Goal: Task Accomplishment & Management: Complete application form

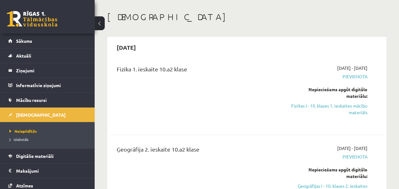
scroll to position [25, 0]
click at [52, 44] on link "Sākums" at bounding box center [47, 41] width 78 height 15
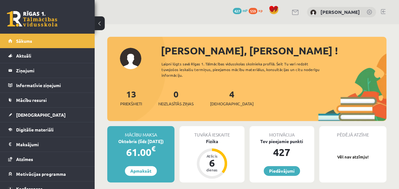
click at [225, 99] on div "4 Ieskaites" at bounding box center [232, 98] width 44 height 20
click at [221, 96] on link "4 Ieskaites" at bounding box center [232, 98] width 44 height 19
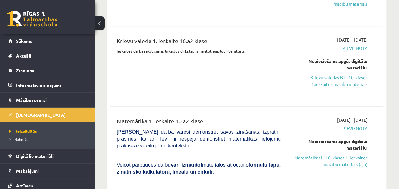
scroll to position [202, 0]
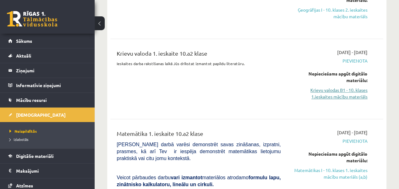
click at [335, 94] on link "Krievu valodas B1 - 10. klases 1.ieskaites mācību materiāls" at bounding box center [328, 93] width 77 height 13
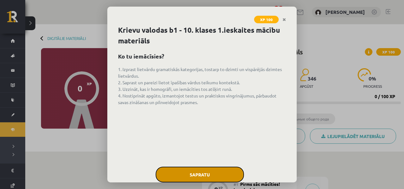
click at [215, 168] on button "Sapratu" at bounding box center [199, 175] width 88 height 16
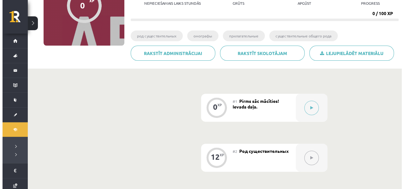
scroll to position [84, 0]
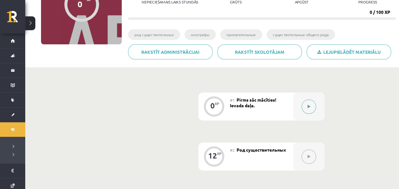
click at [306, 107] on button at bounding box center [308, 107] width 15 height 15
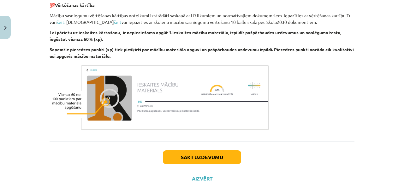
scroll to position [398, 0]
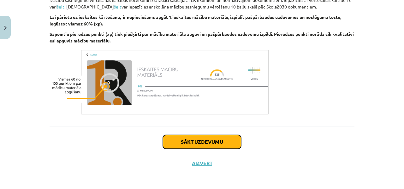
click at [196, 138] on button "Sākt uzdevumu" at bounding box center [202, 142] width 78 height 14
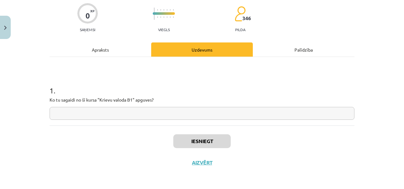
scroll to position [16, 0]
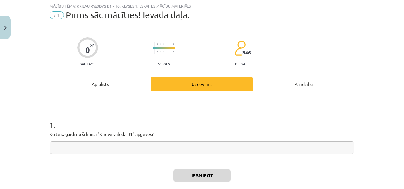
click at [116, 146] on input "text" at bounding box center [201, 148] width 305 height 13
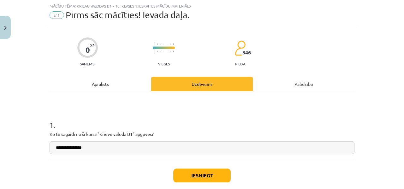
type input "**********"
click at [189, 176] on button "Iesniegt" at bounding box center [201, 176] width 57 height 14
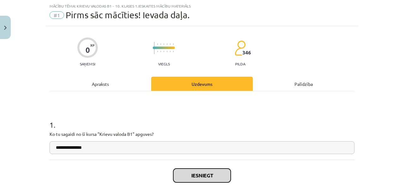
click at [189, 176] on button "Iesniegt" at bounding box center [201, 176] width 57 height 14
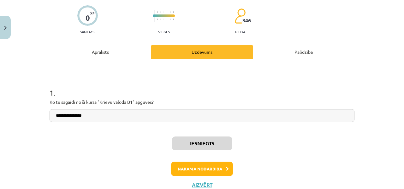
scroll to position [66, 0]
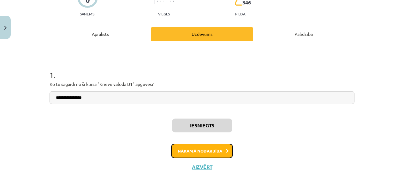
click at [208, 154] on button "Nākamā nodarbība" at bounding box center [202, 151] width 62 height 15
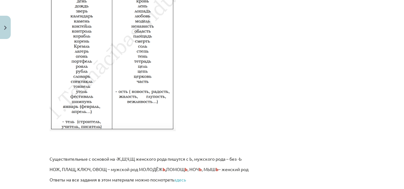
scroll to position [1116, 0]
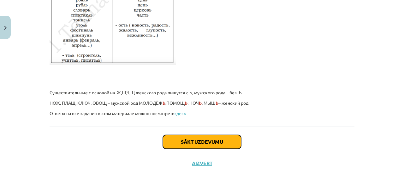
click at [224, 142] on button "Sākt uzdevumu" at bounding box center [202, 142] width 78 height 14
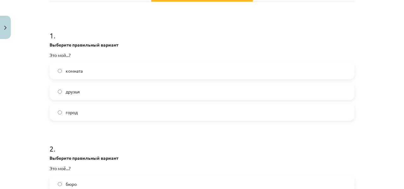
scroll to position [107, 0]
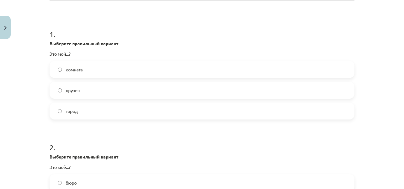
click at [82, 113] on label "город" at bounding box center [201, 111] width 303 height 16
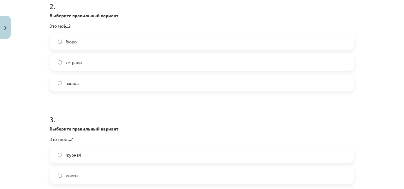
scroll to position [251, 0]
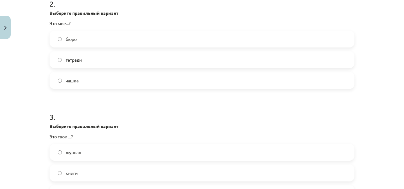
click at [78, 41] on label "бюро" at bounding box center [201, 39] width 303 height 16
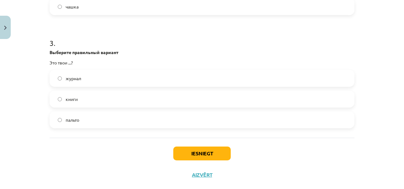
scroll to position [334, 0]
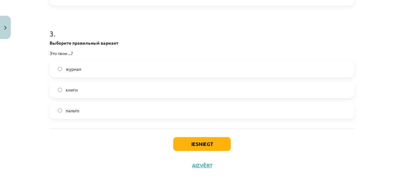
click at [69, 72] on span "журнал" at bounding box center [73, 69] width 15 height 7
click at [200, 141] on button "Iesniegt" at bounding box center [201, 144] width 57 height 14
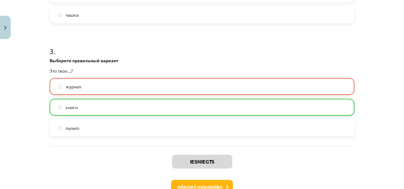
scroll to position [356, 0]
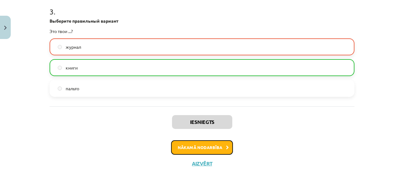
click at [198, 146] on button "Nākamā nodarbība" at bounding box center [202, 148] width 62 height 15
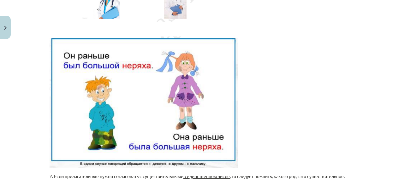
scroll to position [241, 0]
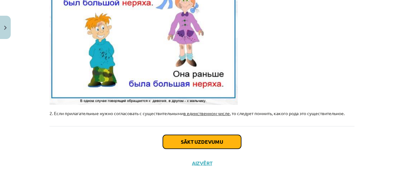
click at [185, 146] on button "Sākt uzdevumu" at bounding box center [202, 142] width 78 height 14
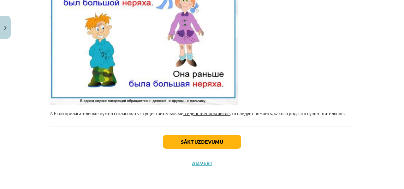
scroll to position [16, 0]
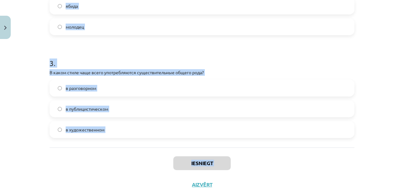
scroll to position [305, 0]
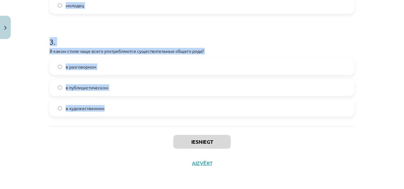
drag, startPoint x: 47, startPoint y: 29, endPoint x: 114, endPoint y: 106, distance: 102.3
copy form "1 . Какое из слов относится к существительным общего рода? лапка лакомка ломка …"
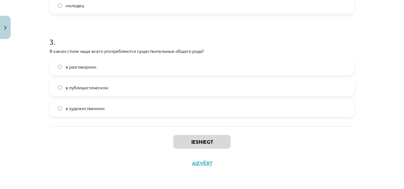
click at [322, 146] on div "Iesniegt Aizvērt" at bounding box center [201, 148] width 305 height 44
click at [322, 145] on div "Iesniegt Aizvērt" at bounding box center [201, 148] width 305 height 44
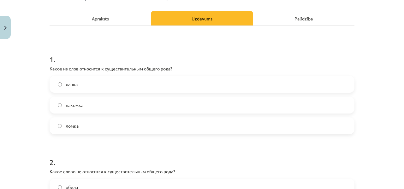
scroll to position [83, 0]
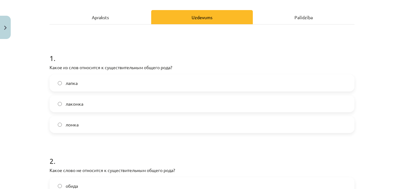
click at [190, 108] on label "лакомка" at bounding box center [201, 104] width 303 height 16
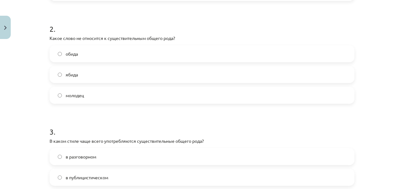
scroll to position [216, 0]
click at [96, 53] on label "обида" at bounding box center [201, 53] width 303 height 16
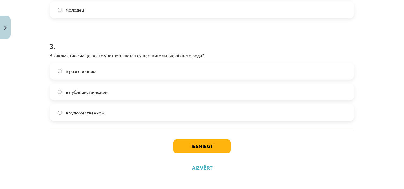
scroll to position [305, 0]
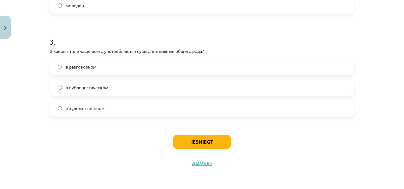
click at [84, 65] on span "в разговорном" at bounding box center [81, 67] width 31 height 7
click at [196, 138] on button "Iesniegt" at bounding box center [201, 142] width 57 height 14
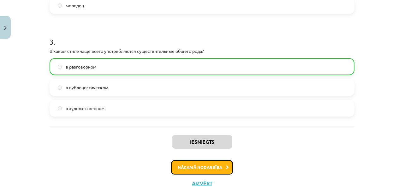
click at [212, 164] on button "Nākamā nodarbība" at bounding box center [202, 167] width 62 height 15
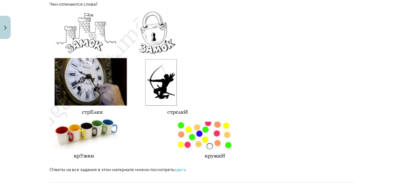
scroll to position [1124, 0]
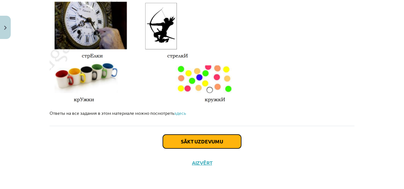
click at [188, 140] on button "Sākt uzdevumu" at bounding box center [202, 142] width 78 height 14
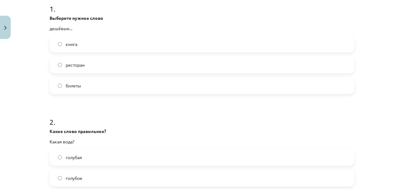
scroll to position [133, 0]
click at [101, 90] on label "билеты" at bounding box center [201, 85] width 303 height 16
click at [95, 47] on label "голубая" at bounding box center [201, 43] width 303 height 16
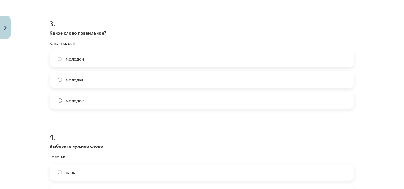
scroll to position [354, 0]
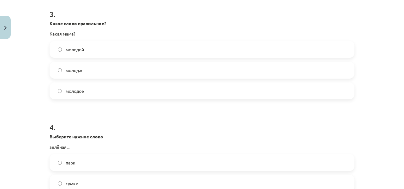
click at [100, 70] on label "молодая" at bounding box center [201, 70] width 303 height 16
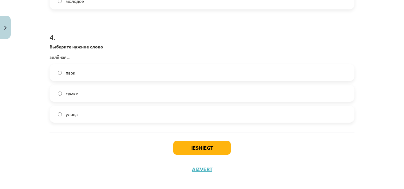
scroll to position [450, 0]
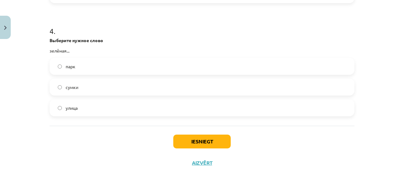
click at [84, 105] on label "улица" at bounding box center [201, 108] width 303 height 16
click at [190, 139] on button "Iesniegt" at bounding box center [201, 142] width 57 height 14
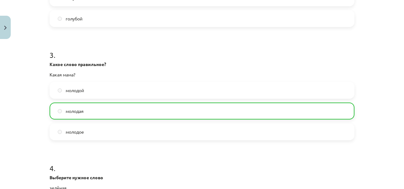
scroll to position [470, 0]
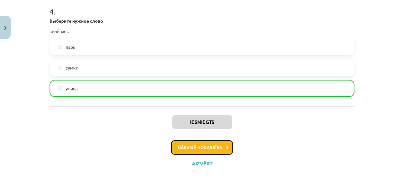
click at [187, 146] on button "Nākamā nodarbība" at bounding box center [202, 148] width 62 height 15
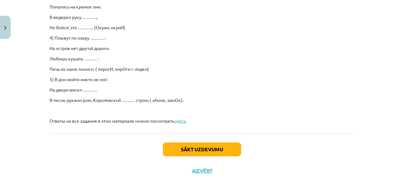
scroll to position [484, 0]
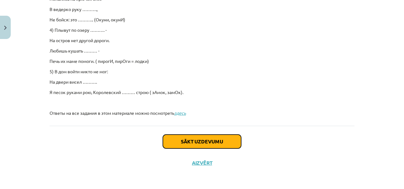
click at [227, 136] on button "Sākt uzdevumu" at bounding box center [202, 142] width 78 height 14
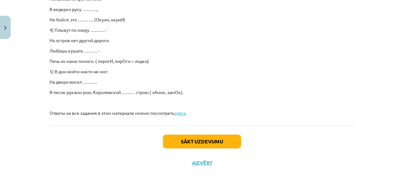
scroll to position [16, 0]
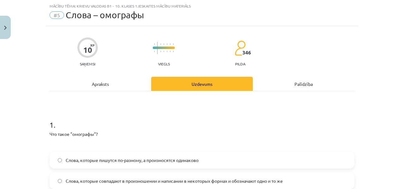
drag, startPoint x: 46, startPoint y: 124, endPoint x: 21, endPoint y: 106, distance: 30.6
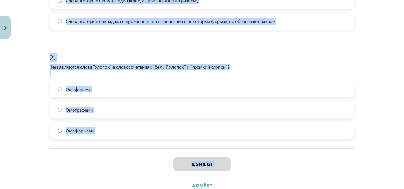
scroll to position [240, 0]
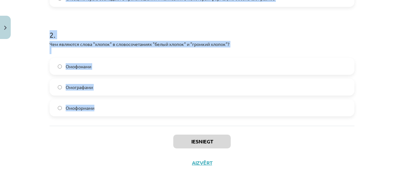
drag, startPoint x: 48, startPoint y: 123, endPoint x: 105, endPoint y: 107, distance: 59.3
click at [105, 107] on form "1 . Что такое "омографы"? Слова, которые пишутся по-разному, а произносятся оди…" at bounding box center [201, 0] width 305 height 231
copy form "1 . Что такое "омографы"? Слова, которые пишутся по-разному, а произносятся оди…"
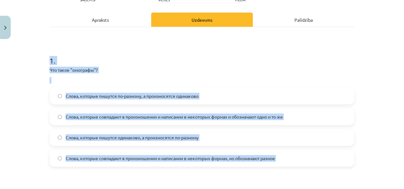
scroll to position [72, 0]
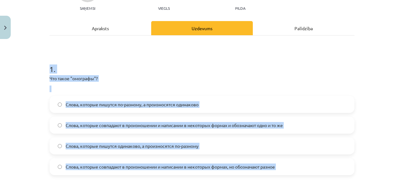
click at [214, 77] on p "Что такое "омографы"?" at bounding box center [201, 78] width 305 height 7
click at [37, 173] on div "Mācību tēma: Krievu valodas b1 - 10. klases 1.ieskaites mācību materiāls #5 Сло…" at bounding box center [202, 94] width 404 height 189
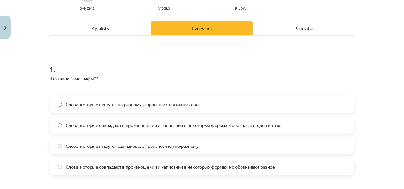
click at [37, 173] on div "Mācību tēma: Krievu valodas b1 - 10. klases 1.ieskaites mācību materiāls #5 Сло…" at bounding box center [202, 94] width 404 height 189
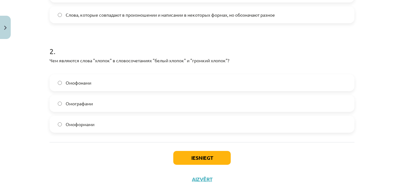
scroll to position [226, 0]
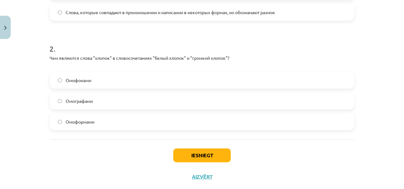
click at [90, 80] on span "Омофонами" at bounding box center [79, 80] width 26 height 7
click at [101, 121] on label "Омоформами" at bounding box center [201, 122] width 303 height 16
click at [185, 157] on button "Iesniegt" at bounding box center [201, 156] width 57 height 14
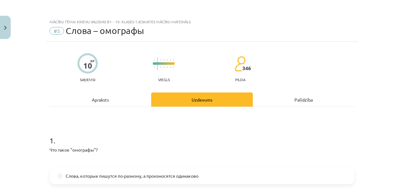
scroll to position [226, 0]
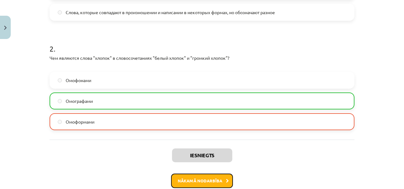
click at [215, 176] on button "Nākamā nodarbība" at bounding box center [202, 181] width 62 height 15
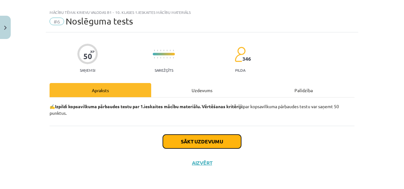
click at [213, 137] on button "Sākt uzdevumu" at bounding box center [202, 142] width 78 height 14
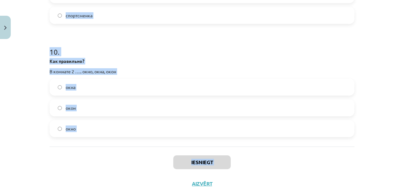
scroll to position [1110, 0]
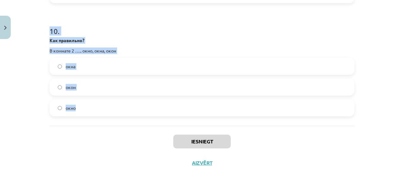
drag, startPoint x: 47, startPoint y: 129, endPoint x: 88, endPoint y: 118, distance: 43.1
copy form "1 . Какое слово правильное? Какой чай? чёрная чёрное чёрный 2 . Выберите правил…"
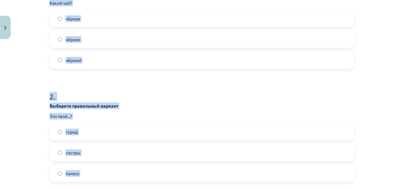
scroll to position [156, 0]
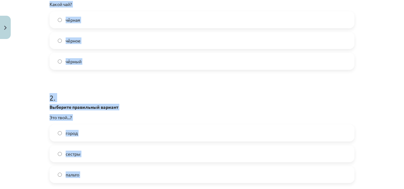
click at [149, 105] on p "Выберите правильный вариант" at bounding box center [201, 107] width 305 height 7
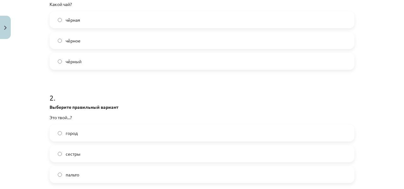
click at [85, 57] on label "чёрный" at bounding box center [201, 62] width 303 height 16
click at [78, 132] on label "город" at bounding box center [201, 133] width 303 height 16
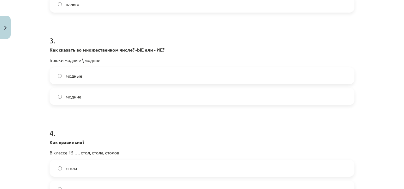
scroll to position [346, 0]
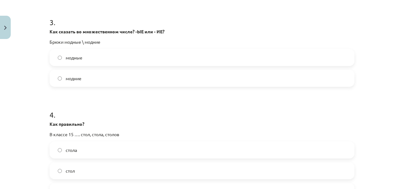
click at [146, 56] on label "модные" at bounding box center [201, 58] width 303 height 16
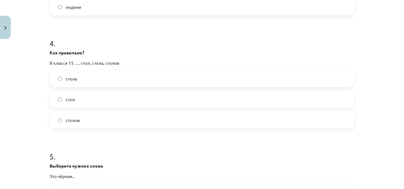
scroll to position [422, 0]
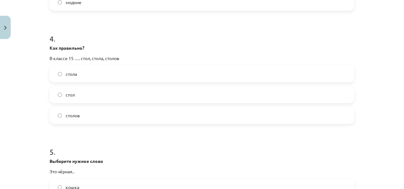
drag, startPoint x: 257, startPoint y: 113, endPoint x: 401, endPoint y: 79, distance: 148.6
click at [257, 113] on label "столов" at bounding box center [201, 116] width 303 height 16
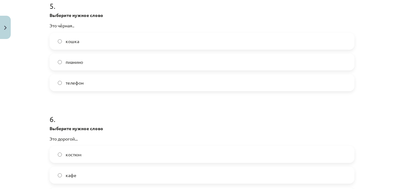
scroll to position [588, 0]
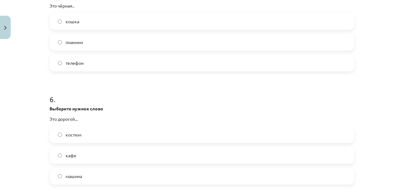
click at [76, 21] on span "кошка" at bounding box center [73, 21] width 14 height 7
click at [82, 136] on label "костюм" at bounding box center [201, 135] width 303 height 16
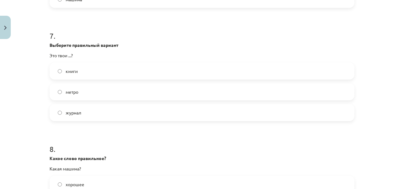
scroll to position [781, 0]
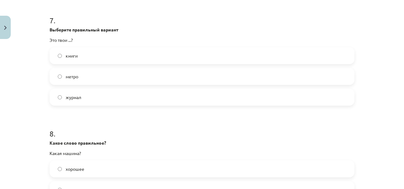
click at [82, 56] on label "книги" at bounding box center [201, 56] width 303 height 16
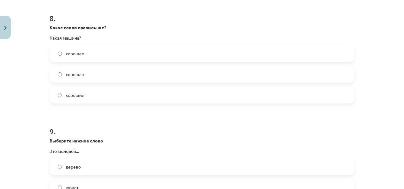
scroll to position [898, 0]
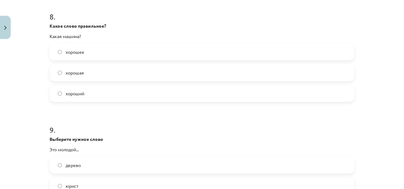
click at [140, 70] on label "хорошая" at bounding box center [201, 73] width 303 height 16
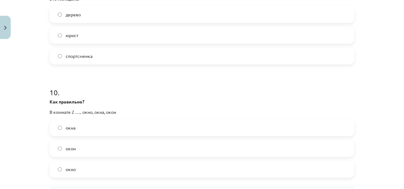
scroll to position [1052, 0]
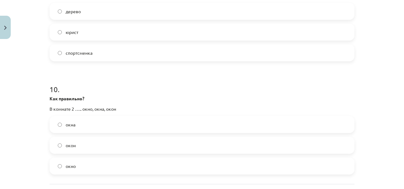
click at [86, 33] on label "юрист" at bounding box center [201, 32] width 303 height 16
click at [77, 124] on label "окна" at bounding box center [201, 125] width 303 height 16
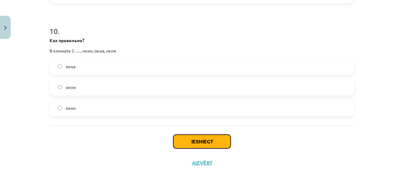
click at [206, 135] on button "Iesniegt" at bounding box center [201, 142] width 57 height 14
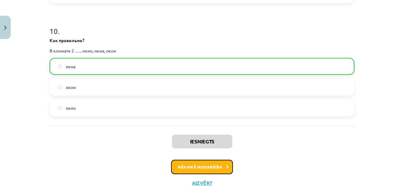
click at [210, 166] on button "Nākamā nodarbība" at bounding box center [202, 167] width 62 height 15
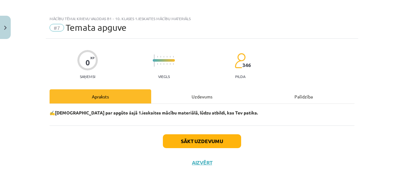
scroll to position [3, 0]
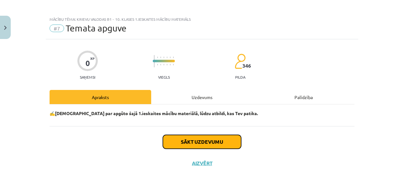
click at [203, 141] on button "Sākt uzdevumu" at bounding box center [202, 142] width 78 height 14
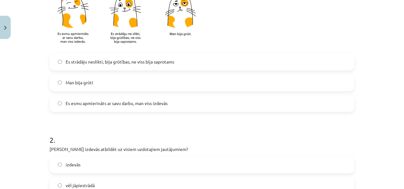
scroll to position [170, 0]
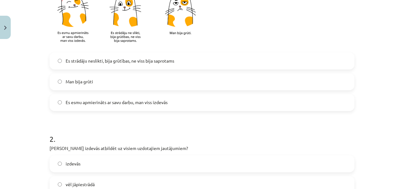
click at [137, 103] on span "Es esmu apmierināts ar savu darbu, man viss izdevās" at bounding box center [117, 102] width 102 height 7
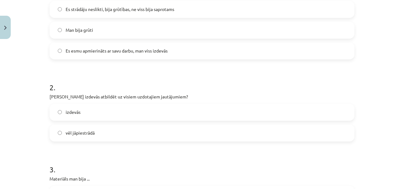
scroll to position [264, 0]
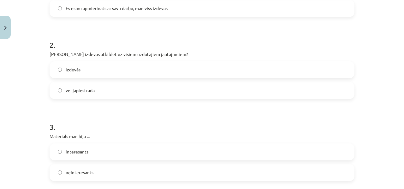
click at [97, 85] on label "vēl jāpiestrādā" at bounding box center [201, 91] width 303 height 16
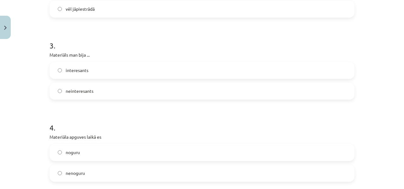
scroll to position [353, 0]
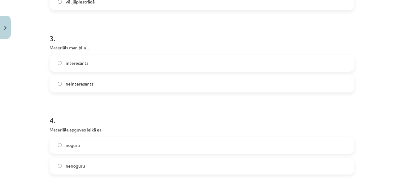
click at [99, 66] on label "interesants" at bounding box center [201, 63] width 303 height 16
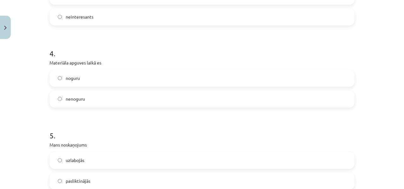
scroll to position [428, 0]
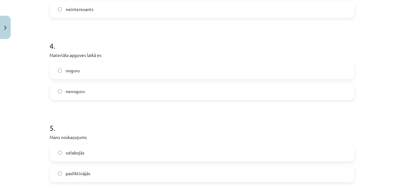
drag, startPoint x: 107, startPoint y: 64, endPoint x: 89, endPoint y: 64, distance: 17.7
click at [89, 64] on div "noguru" at bounding box center [201, 70] width 305 height 17
click at [93, 68] on label "noguru" at bounding box center [201, 71] width 303 height 16
click at [93, 91] on label "nenoguru" at bounding box center [201, 92] width 303 height 16
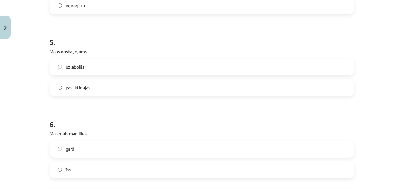
scroll to position [515, 0]
drag, startPoint x: 90, startPoint y: 61, endPoint x: 90, endPoint y: 66, distance: 5.0
click at [90, 66] on label "uzlabojās" at bounding box center [201, 66] width 303 height 16
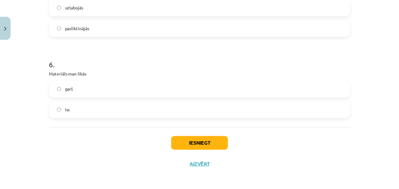
scroll to position [576, 0]
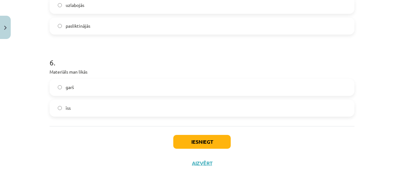
click at [87, 92] on label "garš" at bounding box center [201, 88] width 303 height 16
click at [203, 142] on button "Iesniegt" at bounding box center [201, 142] width 57 height 14
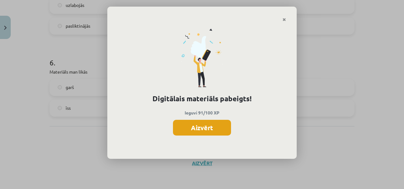
click at [203, 131] on button "Aizvērt" at bounding box center [202, 128] width 58 height 16
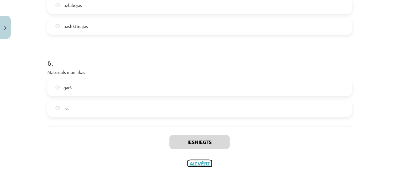
click at [197, 164] on button "Aizvērt" at bounding box center [200, 163] width 24 height 6
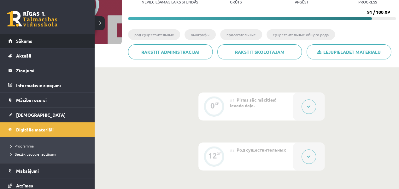
click at [7, 41] on li "Sākums" at bounding box center [47, 41] width 95 height 15
click at [25, 39] on span "Sākums" at bounding box center [24, 41] width 16 height 6
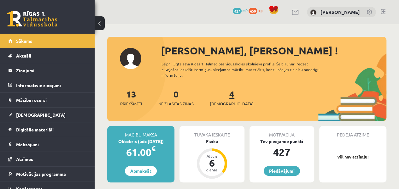
click at [224, 102] on span "[DEMOGRAPHIC_DATA]" at bounding box center [232, 104] width 44 height 6
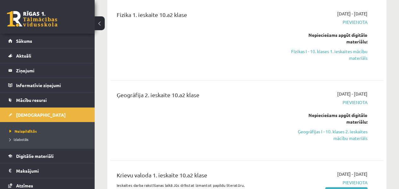
scroll to position [86, 0]
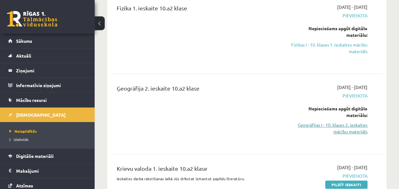
click at [347, 125] on link "Ģeogrāfijas I - 10. klases 2. ieskaites mācību materiāls" at bounding box center [328, 128] width 77 height 13
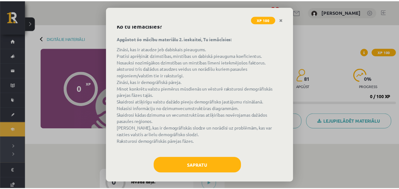
scroll to position [36, 0]
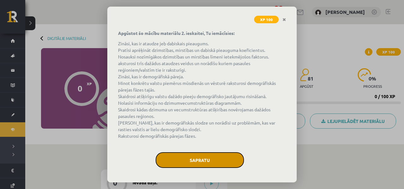
click at [193, 160] on button "Sapratu" at bounding box center [199, 161] width 88 height 16
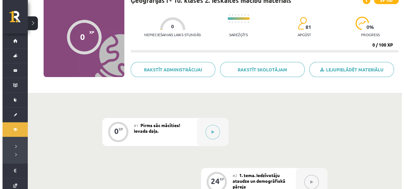
scroll to position [62, 0]
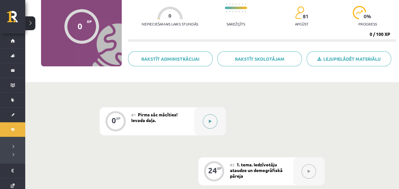
click at [208, 125] on button at bounding box center [210, 121] width 15 height 15
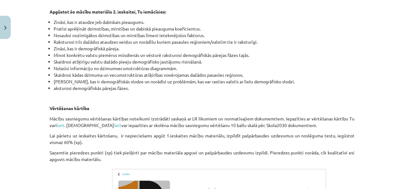
scroll to position [432, 0]
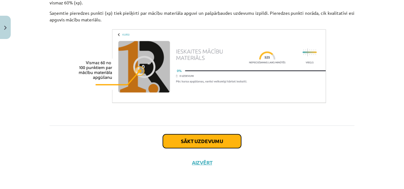
click at [207, 143] on button "Sākt uzdevumu" at bounding box center [202, 142] width 78 height 14
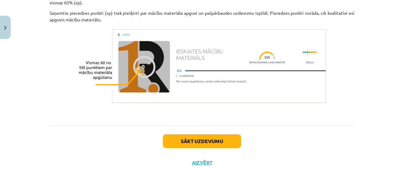
scroll to position [16, 0]
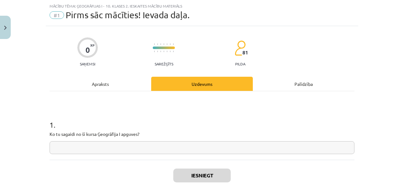
click at [99, 150] on input "text" at bounding box center [201, 148] width 305 height 13
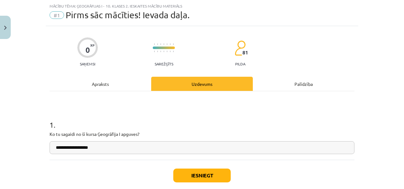
type input "**********"
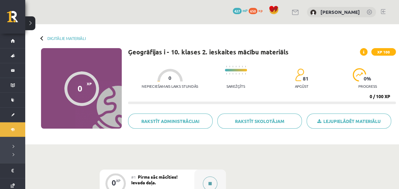
click at [211, 185] on icon at bounding box center [209, 184] width 3 height 4
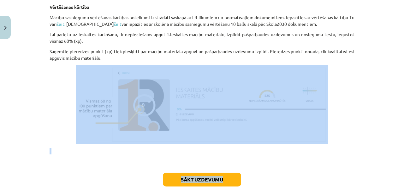
drag, startPoint x: 394, startPoint y: 127, endPoint x: 397, endPoint y: 189, distance: 62.1
click at [397, 189] on div "Mācību tēma: Ģeogrāfijas i - 10. klases 2. ieskaites mācību materiāls #1 Pirms …" at bounding box center [202, 94] width 404 height 189
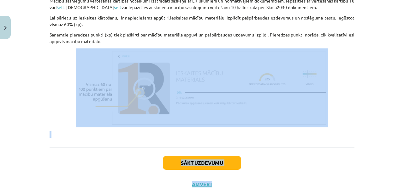
click at [183, 170] on button "Sākt uzdevumu" at bounding box center [202, 163] width 78 height 14
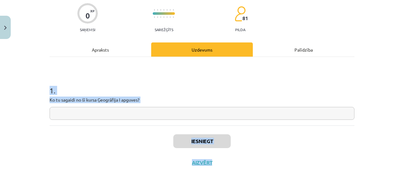
scroll to position [16, 0]
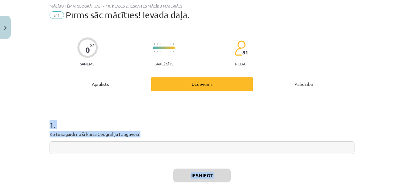
click at [136, 147] on input "text" at bounding box center [201, 148] width 305 height 13
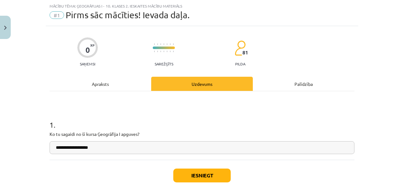
type input "**********"
click at [216, 176] on button "Iesniegt" at bounding box center [201, 176] width 57 height 14
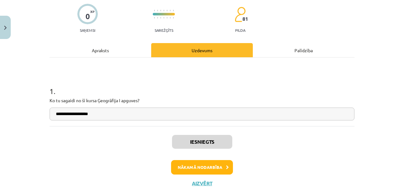
scroll to position [69, 0]
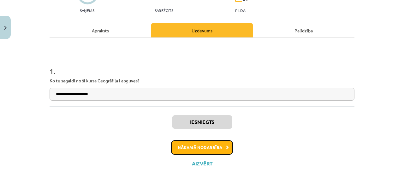
click at [202, 146] on button "Nākamā nodarbība" at bounding box center [202, 148] width 62 height 15
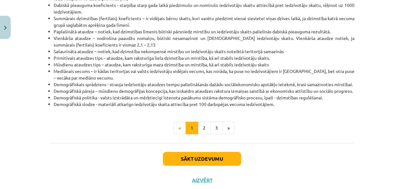
scroll to position [214, 0]
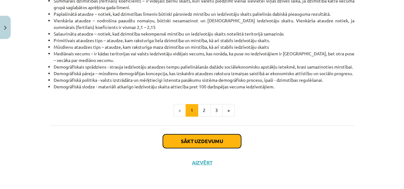
click at [203, 138] on button "Sākt uzdevumu" at bounding box center [202, 142] width 78 height 14
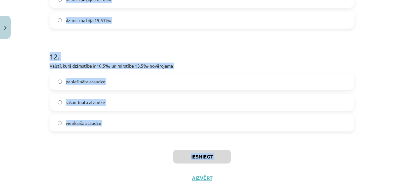
scroll to position [1296, 0]
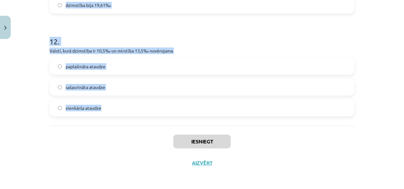
drag, startPoint x: 47, startPoint y: 124, endPoint x: 126, endPoint y: 119, distance: 79.6
copy form "6 . Loremi dolorsi ametconsec adipiscinge seddoei temporincid utlabor etdolorem…"
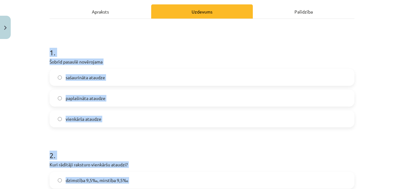
scroll to position [108, 0]
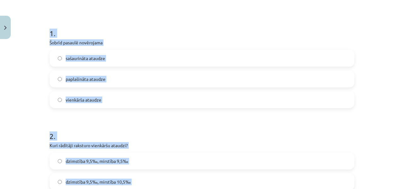
click at [32, 77] on div "Mācību tēma: Ģeogrāfijas i - 10. klases 2. ieskaites mācību materiāls #2 1. tem…" at bounding box center [202, 94] width 404 height 189
click at [32, 76] on div "Mācību tēma: Ģeogrāfijas i - 10. klases 2. ieskaites mācību materiāls #2 1. tem…" at bounding box center [202, 94] width 404 height 189
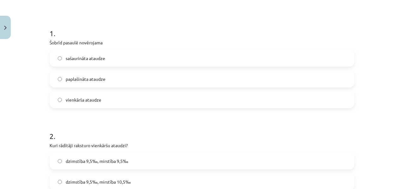
click at [32, 76] on div "Mācību tēma: Ģeogrāfijas i - 10. klases 2. ieskaites mācību materiāls #2 1. tem…" at bounding box center [202, 94] width 404 height 189
click at [63, 56] on label "sašaurināta ataudze" at bounding box center [201, 58] width 303 height 16
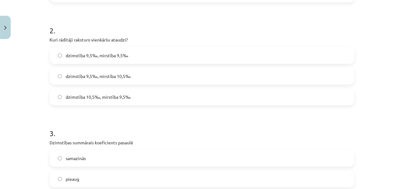
scroll to position [226, 0]
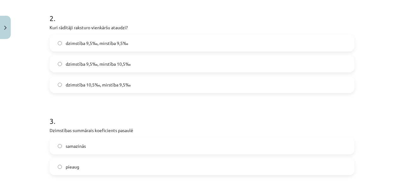
click at [184, 61] on label "dzimstība 9,5‰, mirstība 10,5‰" at bounding box center [201, 64] width 303 height 16
click at [110, 42] on span "dzimstība 9,5‰, mirstība 9,5‰" at bounding box center [97, 43] width 62 height 7
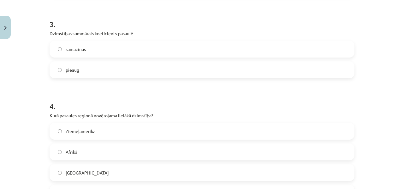
scroll to position [328, 0]
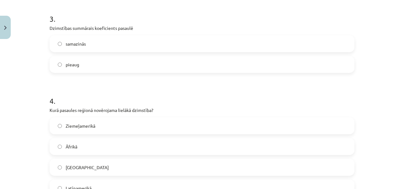
click at [91, 39] on label "samazinās" at bounding box center [201, 44] width 303 height 16
click at [91, 148] on label "Āfrikā" at bounding box center [201, 147] width 303 height 16
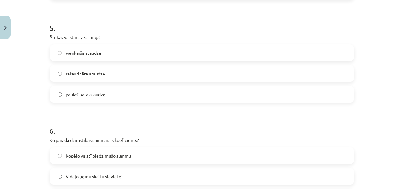
scroll to position [527, 0]
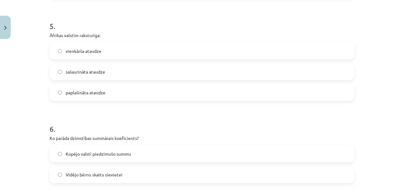
click at [66, 96] on span "paplašināta ataudze" at bounding box center [86, 93] width 40 height 7
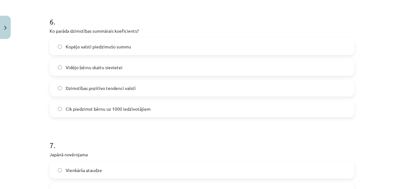
scroll to position [643, 0]
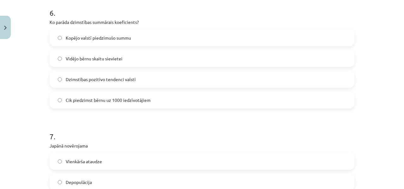
click at [90, 56] on span "Vidējo bērnu skaitu sievietei" at bounding box center [94, 58] width 57 height 7
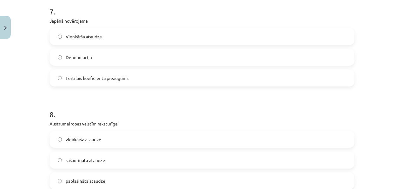
scroll to position [763, 0]
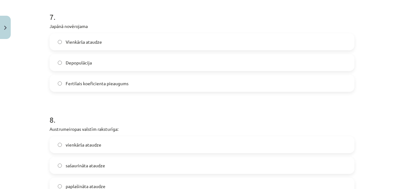
click at [73, 63] on span "Depopulācija" at bounding box center [79, 63] width 26 height 7
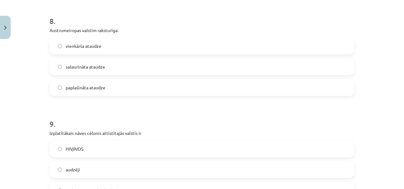
scroll to position [864, 0]
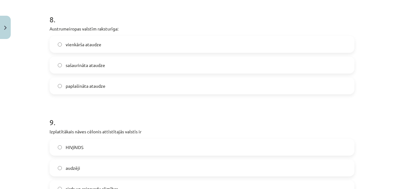
click at [100, 68] on span "sašaurināta ataudze" at bounding box center [85, 65] width 39 height 7
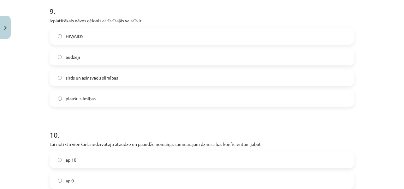
scroll to position [977, 0]
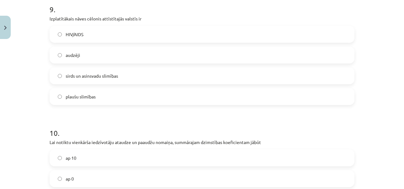
click at [99, 74] on span "sirds un asinsvadu slimības" at bounding box center [92, 76] width 52 height 7
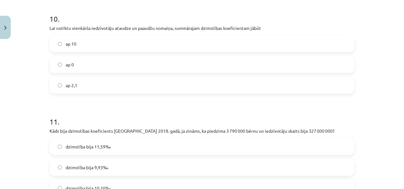
scroll to position [1097, 0]
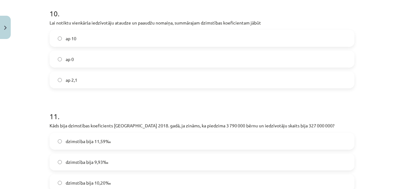
click at [87, 78] on label "ap 2,1" at bounding box center [201, 80] width 303 height 16
click at [136, 138] on label "dzimstība bija 11,59‰" at bounding box center [201, 142] width 303 height 16
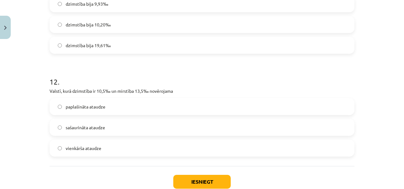
scroll to position [1260, 0]
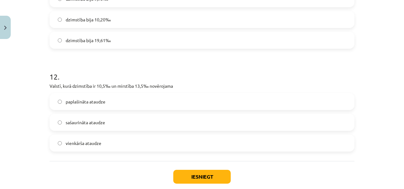
click at [88, 125] on label "sašaurināta ataudze" at bounding box center [201, 123] width 303 height 16
click at [201, 174] on button "Iesniegt" at bounding box center [201, 177] width 57 height 14
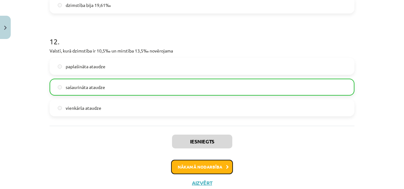
click at [209, 164] on button "Nākamā nodarbība" at bounding box center [202, 167] width 62 height 15
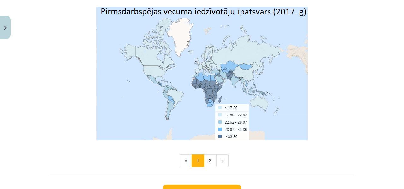
scroll to position [2134, 0]
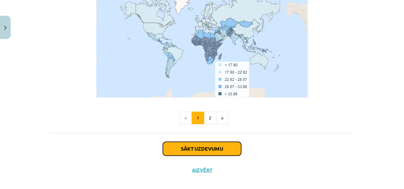
click at [230, 144] on button "Sākt uzdevumu" at bounding box center [202, 149] width 78 height 14
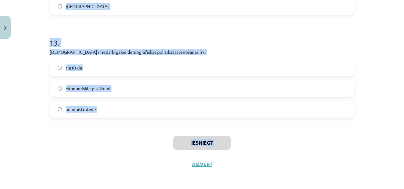
scroll to position [1409, 0]
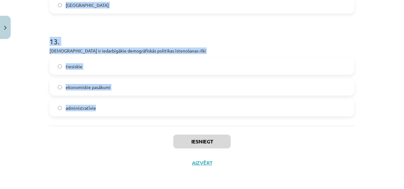
drag, startPoint x: 46, startPoint y: 123, endPoint x: 106, endPoint y: 116, distance: 59.9
copy form "1 . Kurā no pasaules reģioniem ir lielākais bērnu un jauniešu īpatsvars? Austrā…"
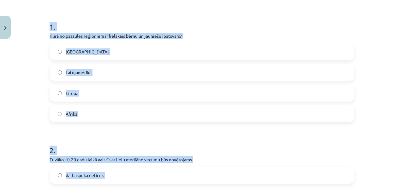
scroll to position [110, 0]
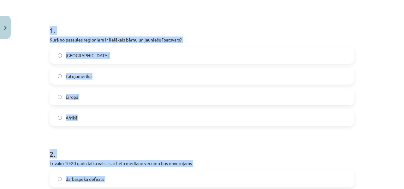
click at [378, 55] on div "Mācību tēma: Ģeogrāfijas i - 10. klases 2. ieskaites mācību materiāls #3 2. tem…" at bounding box center [202, 94] width 404 height 189
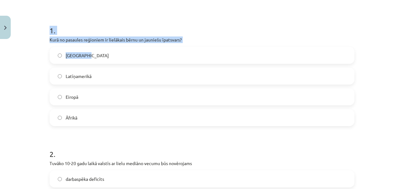
click at [378, 54] on div "Mācību tēma: Ģeogrāfijas i - 10. klases 2. ieskaites mācību materiāls #3 2. tem…" at bounding box center [202, 94] width 404 height 189
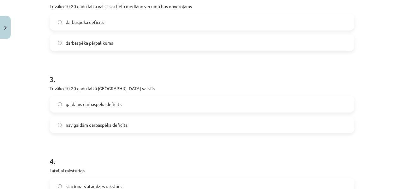
scroll to position [264, 0]
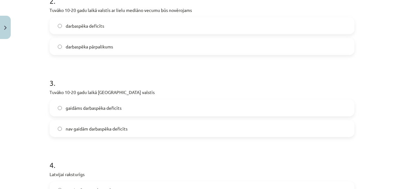
click at [111, 25] on label "darbaspēka deficīts" at bounding box center [201, 26] width 303 height 16
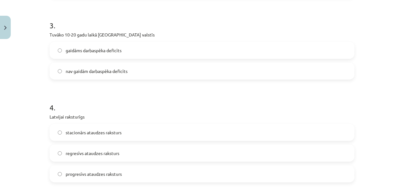
scroll to position [325, 0]
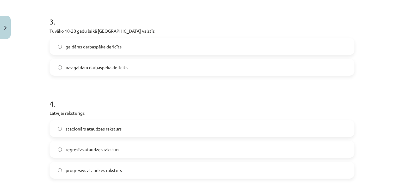
click at [99, 67] on span "nav gaidām darbaspēka deficīts" at bounding box center [97, 67] width 62 height 7
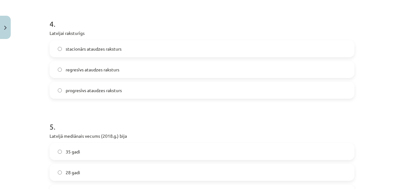
scroll to position [415, 0]
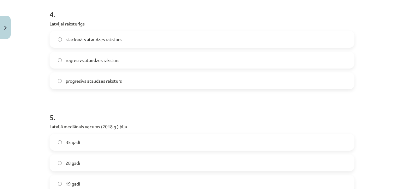
click at [90, 58] on span "regresīvs ataudzes raksturs" at bounding box center [93, 60] width 54 height 7
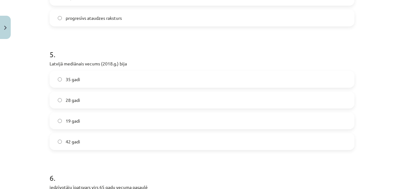
scroll to position [495, 0]
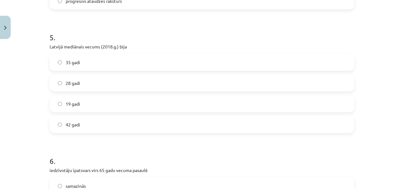
click at [89, 129] on label "42 gadi" at bounding box center [201, 125] width 303 height 16
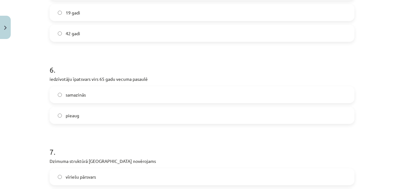
scroll to position [598, 0]
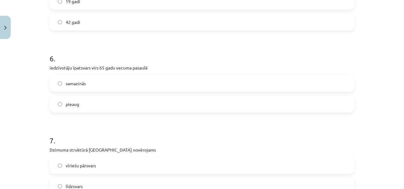
click at [95, 96] on label "pieaug" at bounding box center [201, 104] width 303 height 16
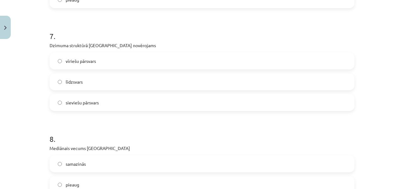
scroll to position [710, 0]
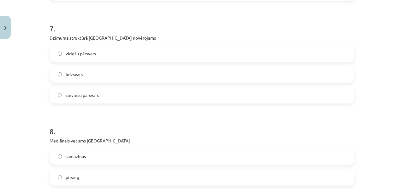
click at [95, 93] on span "sieviešu pārsvars" at bounding box center [82, 95] width 33 height 7
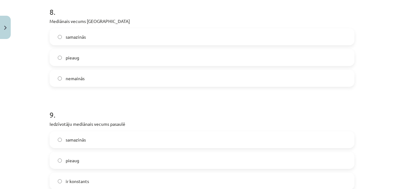
scroll to position [848, 0]
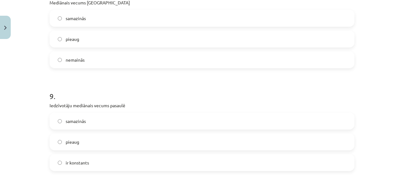
click at [102, 38] on label "pieaug" at bounding box center [201, 39] width 303 height 16
click at [96, 144] on label "pieaug" at bounding box center [201, 142] width 303 height 16
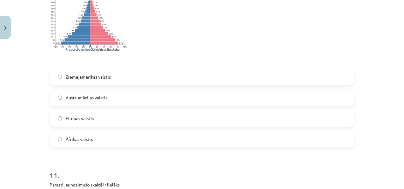
scroll to position [1095, 0]
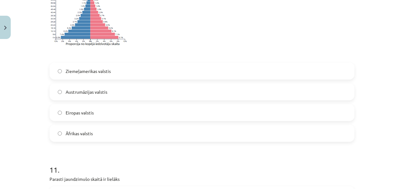
click at [147, 98] on label "Austrumāzijas valstis" at bounding box center [201, 92] width 303 height 16
click at [87, 137] on label "Āfrikas valstis" at bounding box center [201, 134] width 303 height 16
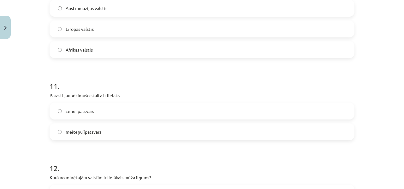
scroll to position [1179, 0]
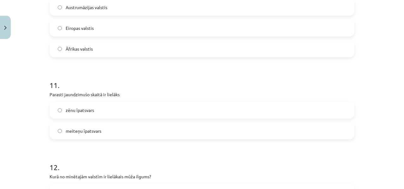
click at [93, 109] on label "zēnu īpatsvars" at bounding box center [201, 110] width 303 height 16
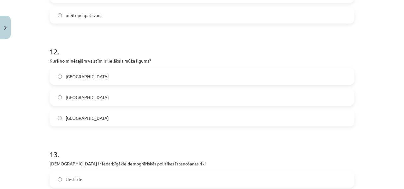
scroll to position [1297, 0]
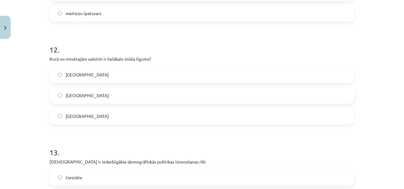
click at [88, 98] on label "Japānā" at bounding box center [201, 96] width 303 height 16
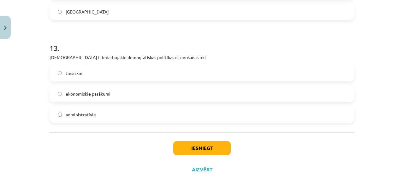
scroll to position [1409, 0]
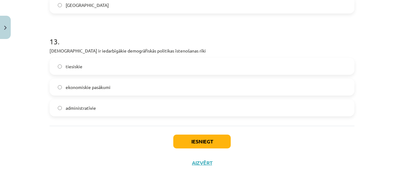
click at [121, 86] on label "ekonomiskie pasākumi" at bounding box center [201, 87] width 303 height 16
click at [195, 143] on button "Iesniegt" at bounding box center [201, 142] width 57 height 14
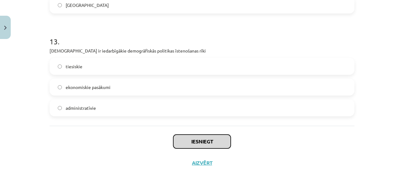
click at [195, 143] on button "Iesniegt" at bounding box center [201, 142] width 57 height 14
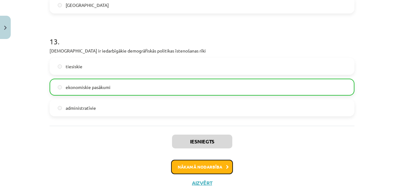
click at [200, 163] on button "Nākamā nodarbība" at bounding box center [202, 167] width 62 height 15
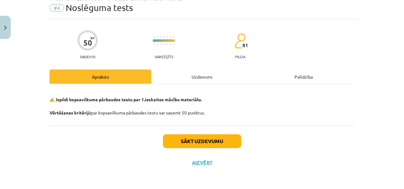
scroll to position [16, 0]
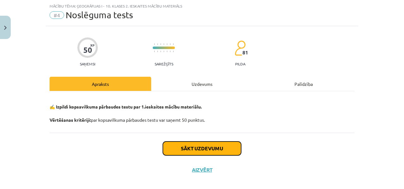
click at [202, 148] on button "Sākt uzdevumu" at bounding box center [202, 149] width 78 height 14
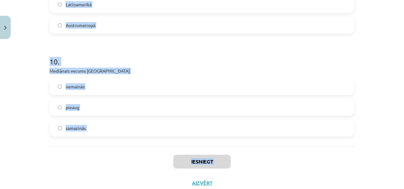
scroll to position [1069, 0]
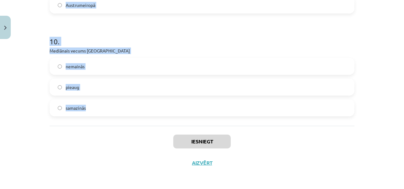
drag, startPoint x: 45, startPoint y: 123, endPoint x: 90, endPoint y: 108, distance: 47.0
copy form "1 . Materiāli atkarīgo iedzīvotāju skaita attiecība pret 100 darbspējas vecuma …"
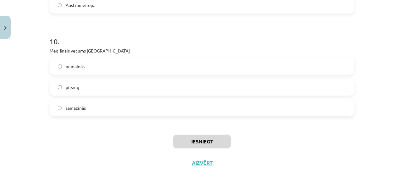
click at [289, 144] on div "Iesniegt Aizvērt" at bounding box center [201, 148] width 305 height 44
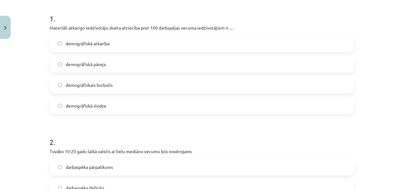
scroll to position [121, 0]
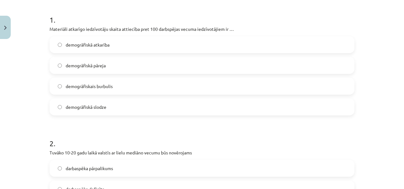
click at [116, 113] on label "demogrāfiskā slodze" at bounding box center [201, 107] width 303 height 16
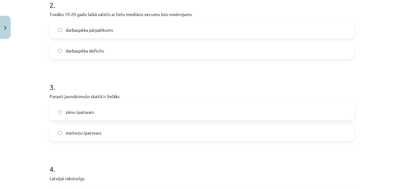
scroll to position [267, 0]
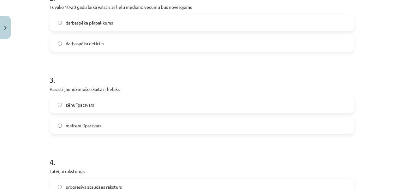
click at [103, 46] on label "darbaspēka deficīts" at bounding box center [201, 44] width 303 height 16
click at [106, 97] on label "zēnu īpatsvars" at bounding box center [201, 105] width 303 height 16
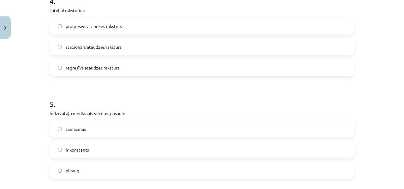
scroll to position [441, 0]
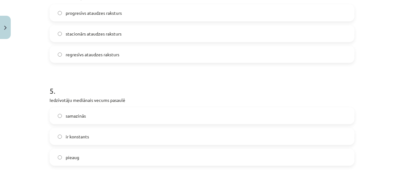
click at [114, 54] on span "regresīvs ataudzes raksturs" at bounding box center [93, 54] width 54 height 7
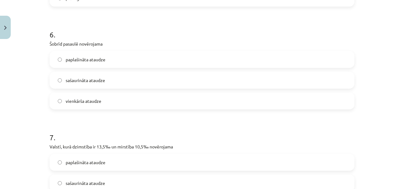
scroll to position [608, 0]
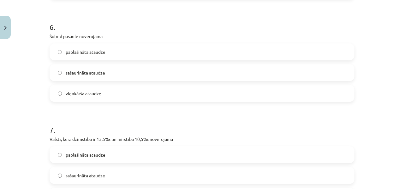
click at [93, 75] on span "sašaurināta ataudze" at bounding box center [85, 73] width 39 height 7
click at [111, 150] on label "paplašināta ataudze" at bounding box center [201, 155] width 303 height 16
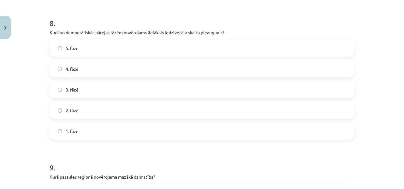
scroll to position [824, 0]
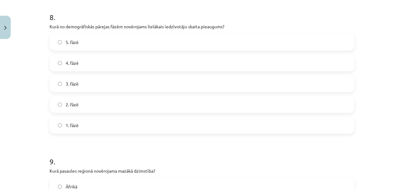
click at [90, 102] on label "2. fāzē" at bounding box center [201, 105] width 303 height 16
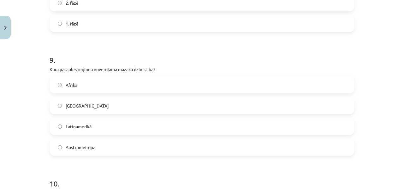
scroll to position [947, 0]
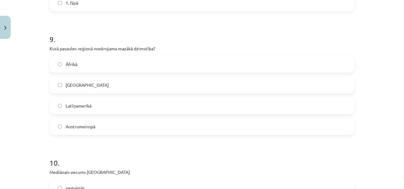
click at [93, 122] on label "Austrumeiropā" at bounding box center [201, 127] width 303 height 16
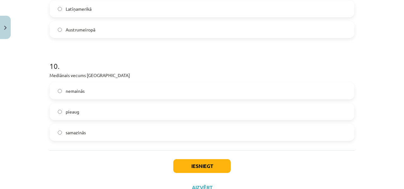
scroll to position [1046, 0]
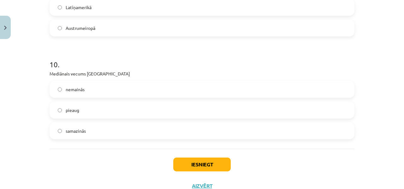
click at [84, 112] on label "pieaug" at bounding box center [201, 110] width 303 height 16
click at [209, 166] on button "Iesniegt" at bounding box center [201, 165] width 57 height 14
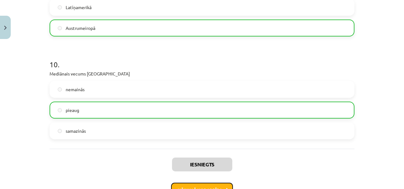
click at [211, 186] on button "Nākamā nodarbība" at bounding box center [202, 190] width 62 height 15
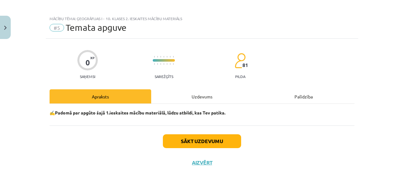
scroll to position [3, 0]
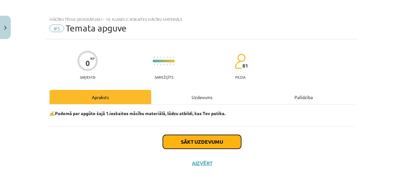
click at [203, 145] on button "Sākt uzdevumu" at bounding box center [202, 142] width 78 height 14
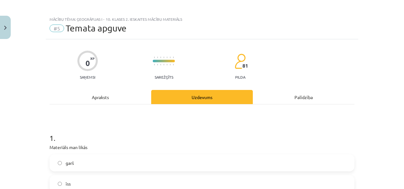
click at [71, 163] on span "garš" at bounding box center [70, 163] width 8 height 7
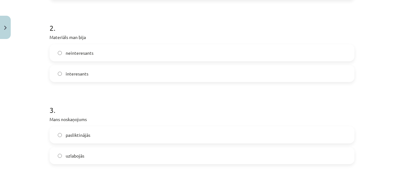
scroll to position [199, 0]
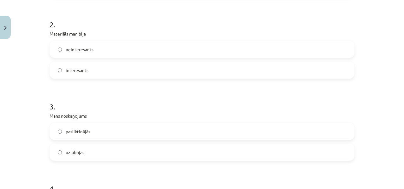
click at [96, 65] on label "interesants" at bounding box center [201, 70] width 303 height 16
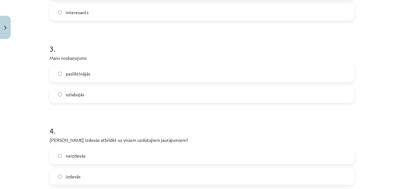
scroll to position [260, 0]
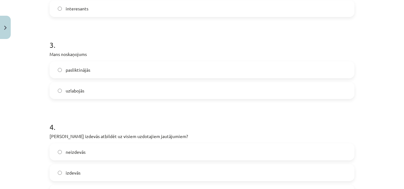
click at [79, 90] on span "uzlabojās" at bounding box center [75, 91] width 19 height 7
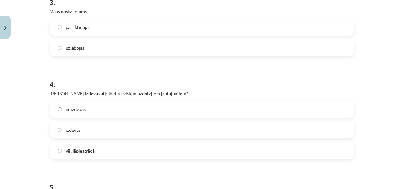
scroll to position [304, 0]
click at [98, 133] on label "izdevās" at bounding box center [201, 130] width 303 height 16
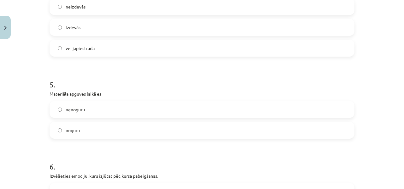
scroll to position [415, 0]
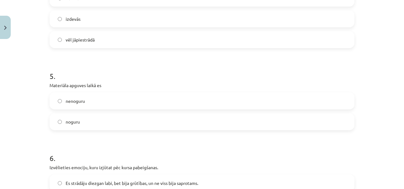
click at [77, 117] on label "noguru" at bounding box center [201, 122] width 303 height 16
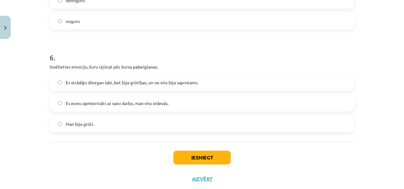
scroll to position [522, 0]
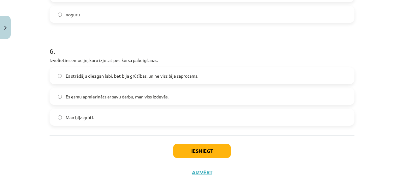
click at [114, 94] on span "Es esmu apmierināts ar savu darbu, man viss izdevās." at bounding box center [117, 97] width 103 height 7
click at [128, 77] on span "Es strādāju diezgan labi, bet bija grūtības, un ne viss bija saprotams." at bounding box center [132, 76] width 132 height 7
click at [199, 152] on button "Iesniegt" at bounding box center [201, 151] width 57 height 14
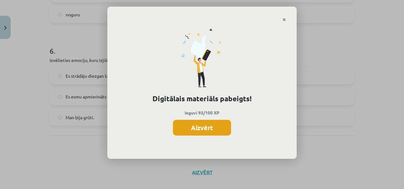
click at [199, 127] on button "Aizvērt" at bounding box center [202, 128] width 58 height 16
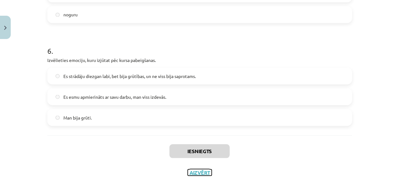
click at [198, 174] on button "Aizvērt" at bounding box center [200, 173] width 24 height 6
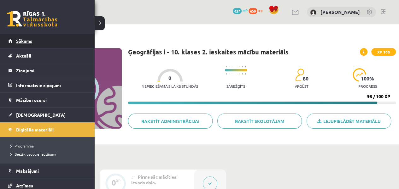
click at [18, 42] on span "Sākums" at bounding box center [24, 41] width 16 height 6
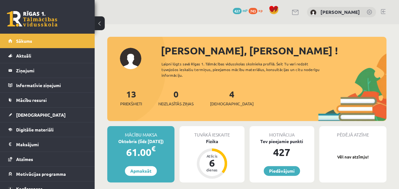
click at [231, 99] on div "13 Priekšmeti 0 Neizlasītās ziņas 4 [DEMOGRAPHIC_DATA]" at bounding box center [246, 105] width 279 height 34
click at [221, 96] on link "4 Ieskaites" at bounding box center [232, 98] width 44 height 19
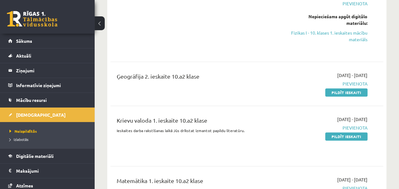
scroll to position [111, 0]
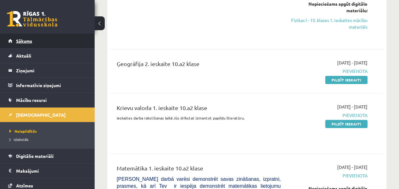
click at [64, 38] on link "Sākums" at bounding box center [47, 41] width 78 height 15
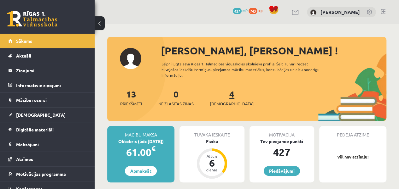
click at [221, 96] on link "4 Ieskaites" at bounding box center [232, 98] width 44 height 19
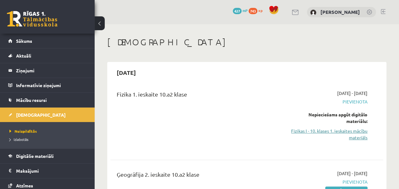
click at [352, 130] on link "Fizikas I - 10. klases 1. ieskaites mācību materiāls" at bounding box center [328, 134] width 77 height 13
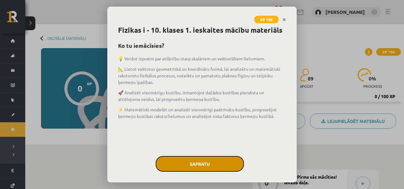
click at [202, 169] on button "Sapratu" at bounding box center [199, 164] width 88 height 16
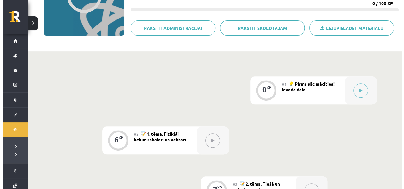
scroll to position [89, 0]
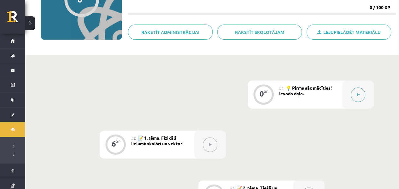
click at [361, 95] on button at bounding box center [358, 95] width 15 height 15
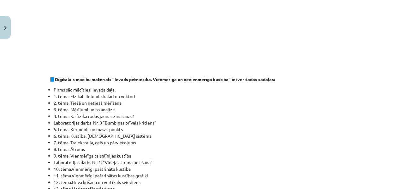
scroll to position [490, 0]
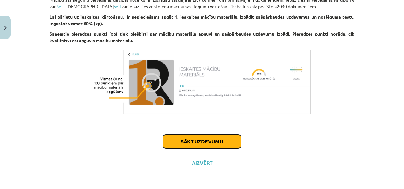
click at [229, 139] on button "Sākt uzdevumu" at bounding box center [202, 142] width 78 height 14
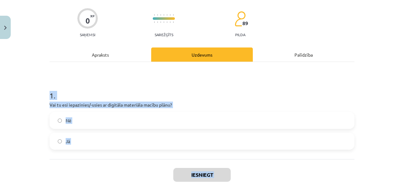
scroll to position [78, 0]
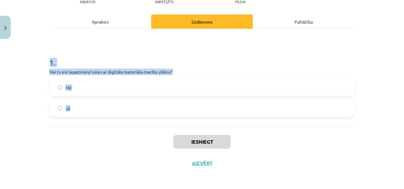
drag, startPoint x: 38, startPoint y: 126, endPoint x: 71, endPoint y: 106, distance: 38.2
click at [71, 106] on div "Mācību tēma: Fizikas i - 10. klases 1. ieskaites mācību materiāls #1 💡 Pirms sā…" at bounding box center [202, 94] width 404 height 189
copy div "1 . Vai tu esi iepazinies/-usies ar digitāla materiāla macību plānu? Nē Jā"
click at [90, 107] on label "Jā" at bounding box center [201, 109] width 303 height 16
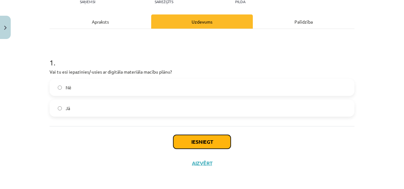
click at [188, 143] on button "Iesniegt" at bounding box center [201, 142] width 57 height 14
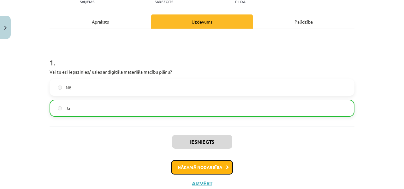
click at [199, 167] on button "Nākamā nodarbība" at bounding box center [202, 167] width 62 height 15
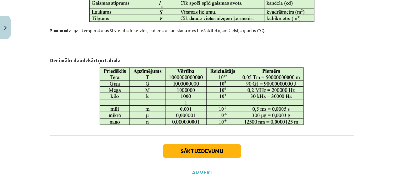
scroll to position [388, 0]
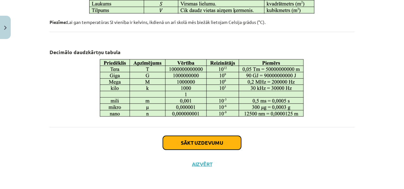
click at [218, 142] on button "Sākt uzdevumu" at bounding box center [202, 143] width 78 height 14
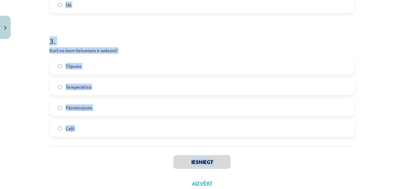
scroll to position [326, 0]
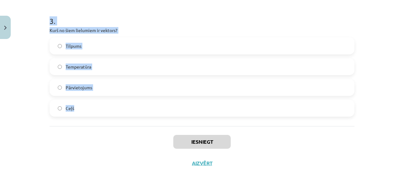
drag, startPoint x: 42, startPoint y: 123, endPoint x: 78, endPoint y: 113, distance: 37.0
click at [78, 113] on div "Mācību tēma: Fizikas i - 10. klases 1. ieskaites mācību materiāls #2 📝 1. tēma.…" at bounding box center [202, 94] width 404 height 189
copy form "1 . Kā grafikā attēlo vektoriālus lielumus? Ar bultiņu Ar līniju Ar apli Ar pun…"
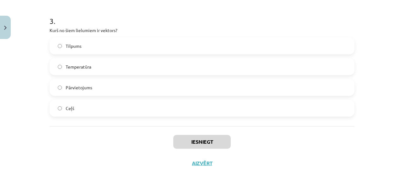
click at [55, 151] on div "Iesniegt Aizvērt" at bounding box center [201, 148] width 305 height 44
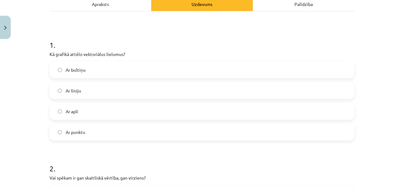
scroll to position [96, 0]
click at [154, 72] on label "Ar bultiņu" at bounding box center [201, 70] width 303 height 16
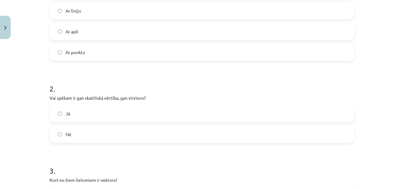
scroll to position [178, 0]
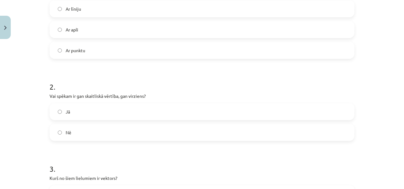
click at [122, 109] on label "Jā" at bounding box center [201, 112] width 303 height 16
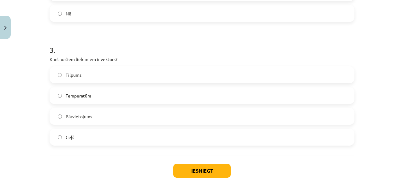
scroll to position [301, 0]
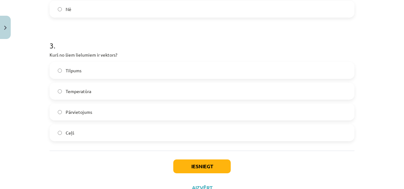
click at [80, 113] on span "Pārvietojums" at bounding box center [79, 112] width 26 height 7
click at [206, 163] on button "Iesniegt" at bounding box center [201, 167] width 57 height 14
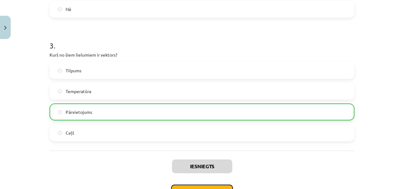
click at [208, 186] on button "Nākamā nodarbība" at bounding box center [202, 192] width 62 height 15
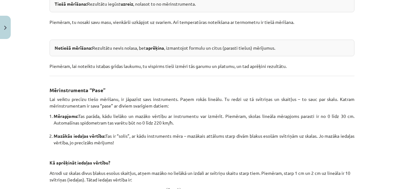
scroll to position [297, 0]
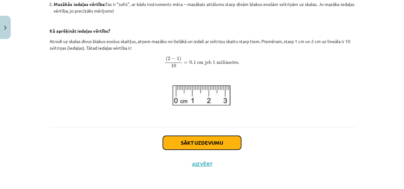
click at [223, 146] on button "Sākt uzdevumu" at bounding box center [202, 143] width 78 height 14
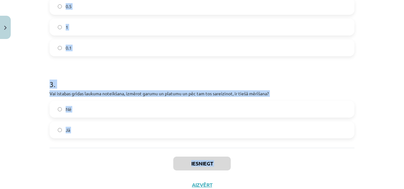
scroll to position [284, 0]
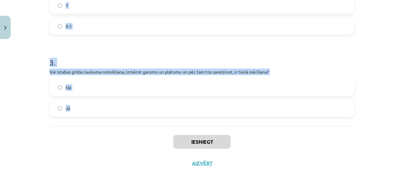
drag, startPoint x: 45, startPoint y: 124, endPoint x: 79, endPoint y: 118, distance: 35.1
copy form "1 . Vai mērījuma pieraksts l=8,0±0,1 cm nozīmē, ka patiesais garums ir starp 7,…"
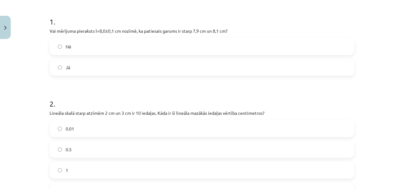
scroll to position [115, 0]
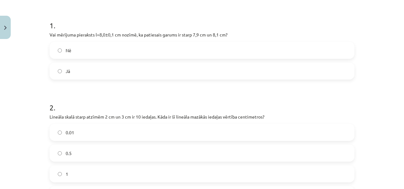
click at [198, 73] on label "Jā" at bounding box center [201, 71] width 303 height 16
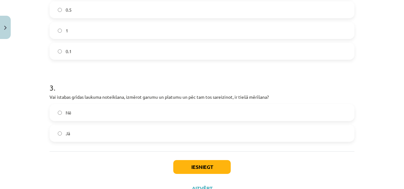
scroll to position [263, 0]
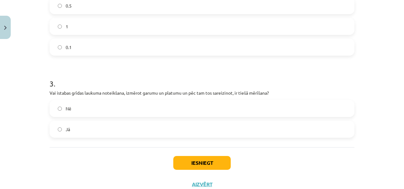
click at [92, 112] on label "Nē" at bounding box center [201, 109] width 303 height 16
click at [219, 161] on button "Iesniegt" at bounding box center [201, 163] width 57 height 14
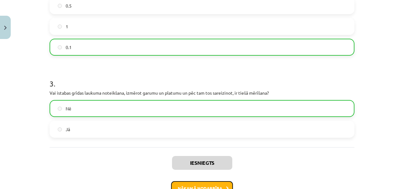
click at [220, 183] on button "Nākamā nodarbība" at bounding box center [202, 189] width 62 height 15
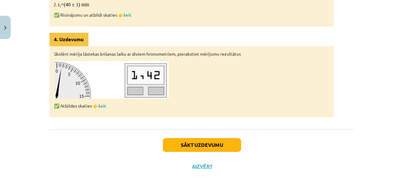
scroll to position [423, 0]
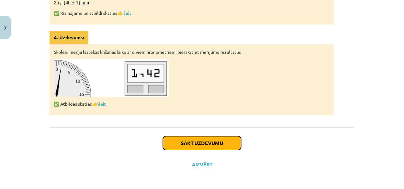
click at [226, 142] on button "Sākt uzdevumu" at bounding box center [202, 144] width 78 height 14
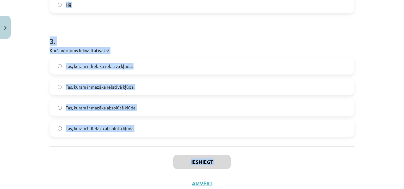
scroll to position [326, 0]
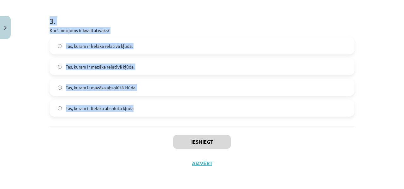
drag, startPoint x: 39, startPoint y: 121, endPoint x: 142, endPoint y: 107, distance: 103.1
click at [142, 107] on div "Mācību tēma: Fizikas i - 10. klases 1. ieskaites mācību materiāls #4 📝 3. tēma.…" at bounding box center [202, 94] width 404 height 189
copy form "1 . Skolēns mēra grāmatas biezumu un iegūst rezultātu b = (2.0 ± 0.1) cm. Cik l…"
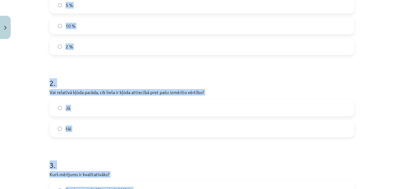
scroll to position [181, 0]
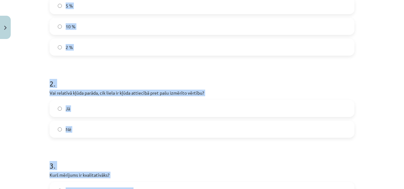
click at [57, 53] on label "2 %" at bounding box center [201, 47] width 303 height 16
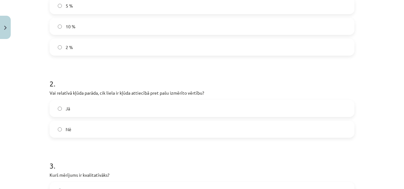
click at [57, 53] on label "2 %" at bounding box center [201, 47] width 303 height 16
click at [57, 113] on label "Jā" at bounding box center [201, 109] width 303 height 16
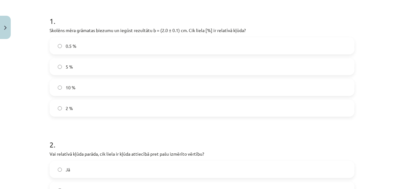
scroll to position [122, 0]
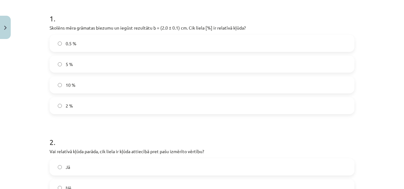
click at [83, 66] on label "5 %" at bounding box center [201, 64] width 303 height 16
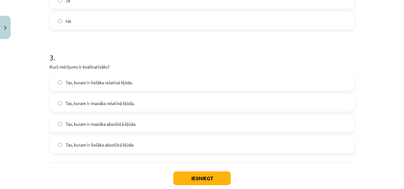
scroll to position [295, 0]
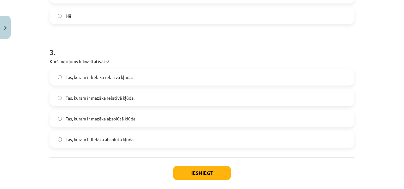
click at [102, 100] on span "Tas, kuram ir mazāka relatīvā kļūda." at bounding box center [100, 98] width 69 height 7
click at [197, 171] on button "Iesniegt" at bounding box center [201, 173] width 57 height 14
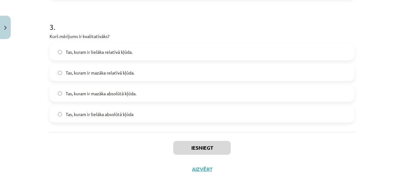
scroll to position [326, 0]
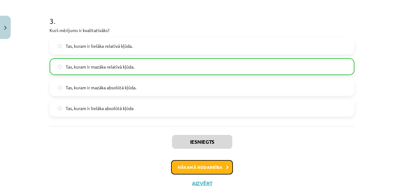
click at [221, 171] on button "Nākamā nodarbība" at bounding box center [202, 167] width 62 height 15
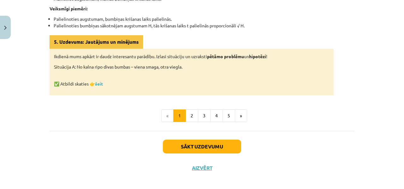
scroll to position [387, 0]
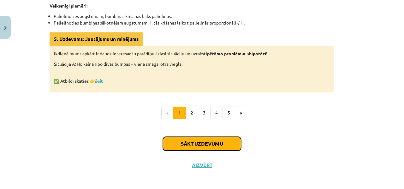
click at [218, 138] on button "Sākt uzdevumu" at bounding box center [202, 144] width 78 height 14
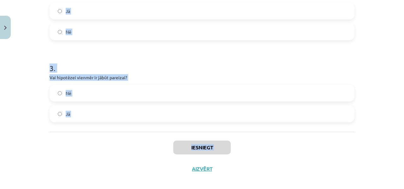
scroll to position [243, 0]
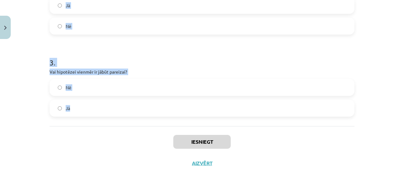
drag, startPoint x: 47, startPoint y: 125, endPoint x: 78, endPoint y: 106, distance: 36.2
click at [78, 106] on form "1 . Vai, zīmējot grafiku, neatkarīgais lielums vienmēr ir uz vertikālās ass? Nē…" at bounding box center [201, 0] width 305 height 234
copy form "1 . Vai, zīmējot grafiku, neatkarīgais lielums vienmēr ir uz vertikālās ass? Nē…"
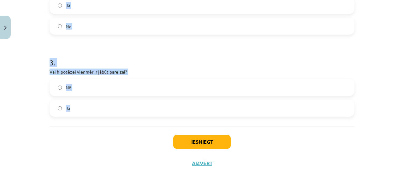
click at [75, 48] on h1 "3 ." at bounding box center [201, 57] width 305 height 20
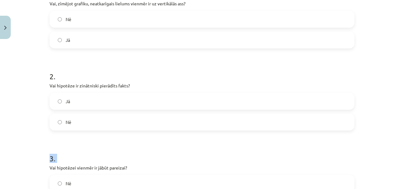
scroll to position [138, 0]
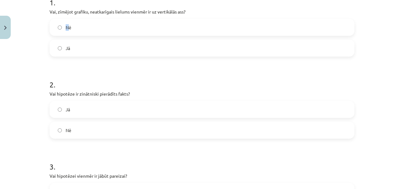
click at [66, 26] on span "Nē" at bounding box center [69, 27] width 6 height 7
click at [167, 63] on form "1 . Vai, zīmējot grafiku, neatkarīgais lielums vienmēr ir uz vertikālās ass? Nē…" at bounding box center [201, 104] width 305 height 234
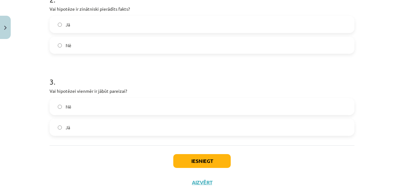
scroll to position [243, 0]
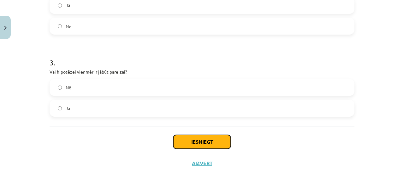
click at [219, 143] on button "Iesniegt" at bounding box center [201, 142] width 57 height 14
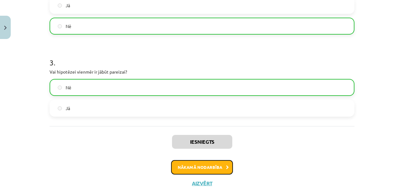
click at [218, 168] on button "Nākamā nodarbība" at bounding box center [202, 167] width 62 height 15
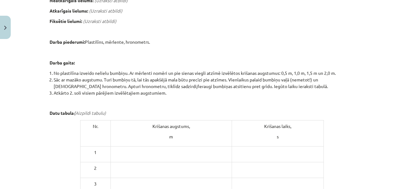
scroll to position [367, 0]
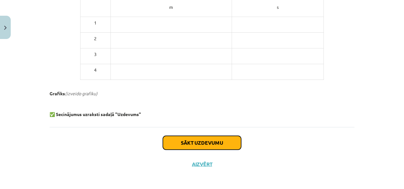
click at [222, 136] on button "Sākt uzdevumu" at bounding box center [202, 143] width 78 height 14
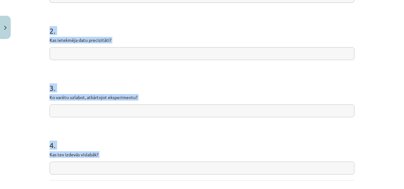
scroll to position [175, 0]
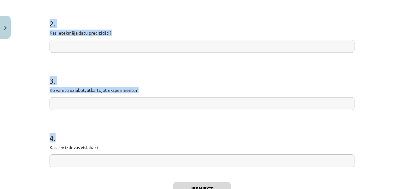
drag, startPoint x: 46, startPoint y: 125, endPoint x: 102, endPoint y: 159, distance: 66.2
click at [102, 159] on div "4 XP Saņemsi Sarežģīts 89 pilda Apraksts Uzdevums Palīdzība 1 . Vai hipotēze ap…" at bounding box center [202, 44] width 312 height 354
copy form "1 . Vai hipotēze apstiprinājās? 2 . Kas ietekmēja datu precizitāti? 3 . Ko varē…"
click at [96, 129] on h1 "4 ." at bounding box center [201, 133] width 305 height 20
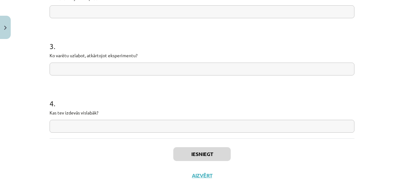
scroll to position [222, 0]
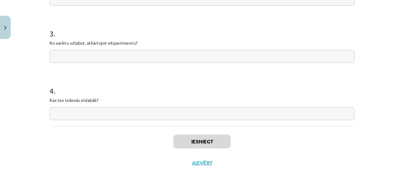
click at [102, 116] on input "text" at bounding box center [201, 114] width 305 height 13
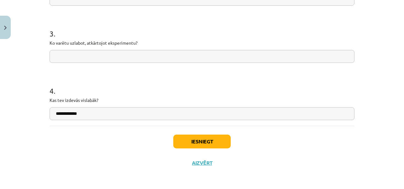
type input "**********"
click at [115, 56] on input "text" at bounding box center [201, 56] width 305 height 13
paste input "**********"
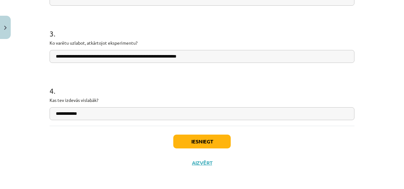
click at [222, 57] on input "**********" at bounding box center [201, 56] width 305 height 13
type input "**********"
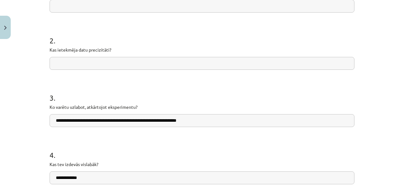
scroll to position [157, 0]
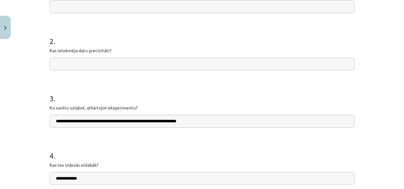
click at [104, 65] on input "text" at bounding box center [201, 64] width 305 height 13
paste input "**********"
type input "**********"
click at [367, 97] on div "**********" at bounding box center [202, 94] width 404 height 189
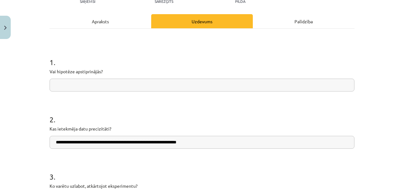
scroll to position [77, 0]
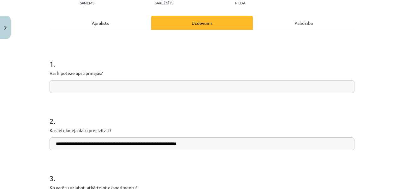
click at [91, 84] on input "text" at bounding box center [201, 86] width 305 height 13
paste input "**********"
type input "**********"
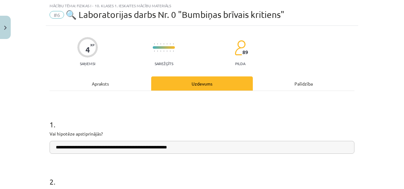
scroll to position [222, 0]
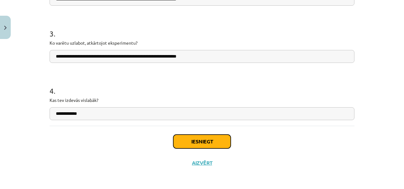
click at [183, 142] on button "Iesniegt" at bounding box center [201, 142] width 57 height 14
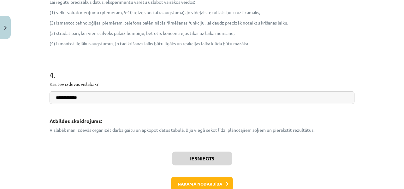
scroll to position [432, 0]
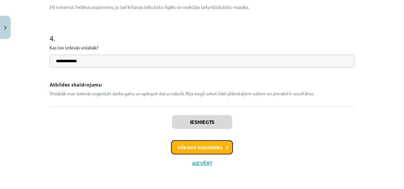
click at [201, 147] on button "Nākamā nodarbība" at bounding box center [202, 148] width 62 height 15
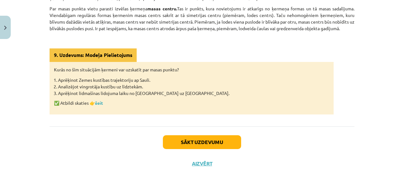
scroll to position [214, 0]
click at [227, 144] on button "Sākt uzdevumu" at bounding box center [202, 143] width 78 height 14
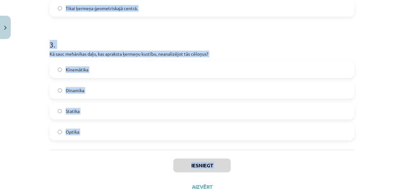
scroll to position [368, 0]
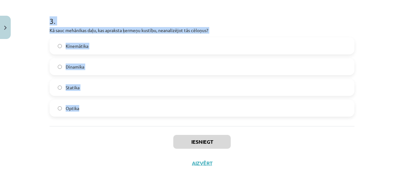
drag, startPoint x: 46, startPoint y: 123, endPoint x: 82, endPoint y: 110, distance: 37.8
copy form "1 . Kurā no šīm situācijām ķermeni var uzskatīt par masas punktu? Analizējot vi…"
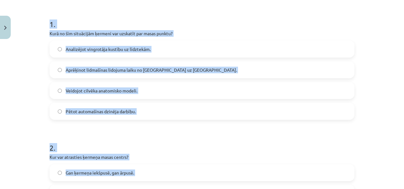
scroll to position [116, 0]
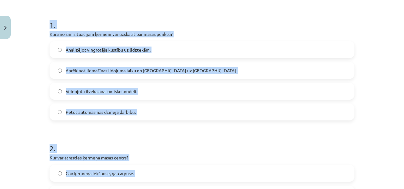
click at [33, 131] on div "Mācību tēma: Fizikas i - 10. klases 1. ieskaites mācību materiāls #7 📝 5. tēma.…" at bounding box center [202, 94] width 404 height 189
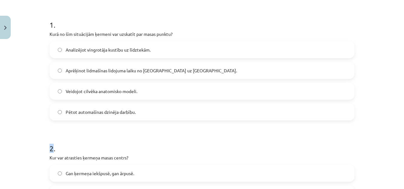
click at [33, 131] on div "Mācību tēma: Fizikas i - 10. klases 1. ieskaites mācību materiāls #7 📝 5. tēma.…" at bounding box center [202, 94] width 404 height 189
click at [87, 63] on label "Aprēķinot lidmašīnas lidojuma laiku no [GEOGRAPHIC_DATA] uz [GEOGRAPHIC_DATA]." at bounding box center [201, 71] width 303 height 16
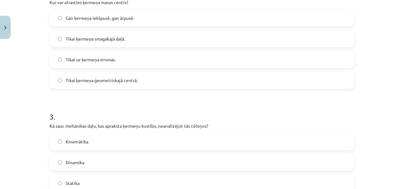
scroll to position [272, 0]
click at [89, 16] on span "Gan ķermeņa iekšpusē, gan ārpusē." at bounding box center [100, 17] width 68 height 7
click at [97, 137] on label "Kinemātika" at bounding box center [201, 141] width 303 height 16
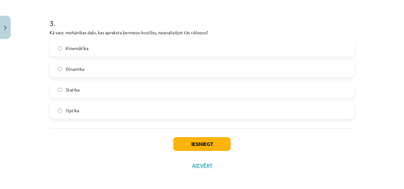
scroll to position [368, 0]
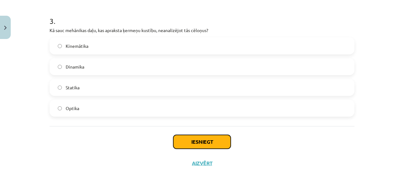
click at [209, 139] on button "Iesniegt" at bounding box center [201, 142] width 57 height 14
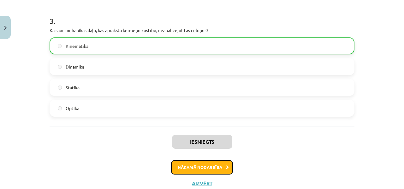
click at [207, 167] on button "Nākamā nodarbība" at bounding box center [202, 167] width 62 height 15
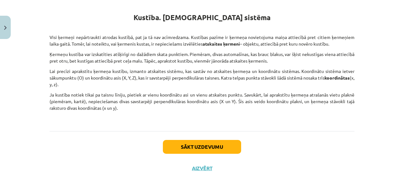
scroll to position [116, 0]
